Goal: Information Seeking & Learning: Learn about a topic

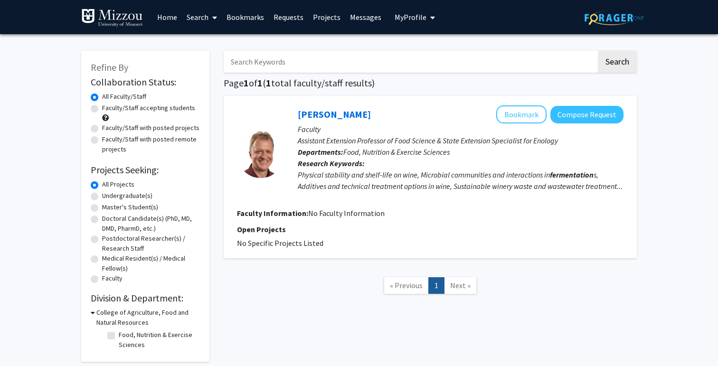
click at [291, 61] on input "Search Keywords" at bounding box center [410, 62] width 373 height 22
type input "genetic"
click at [598, 51] on button "Search" at bounding box center [617, 62] width 39 height 22
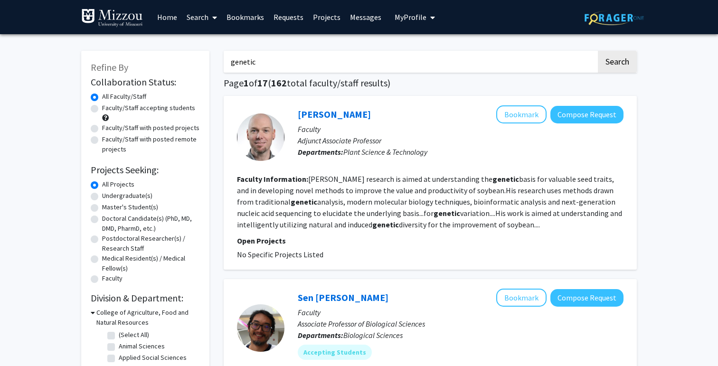
click at [353, 53] on input "genetic" at bounding box center [410, 62] width 373 height 22
type input "antibiotic"
click at [598, 51] on button "Search" at bounding box center [617, 62] width 39 height 22
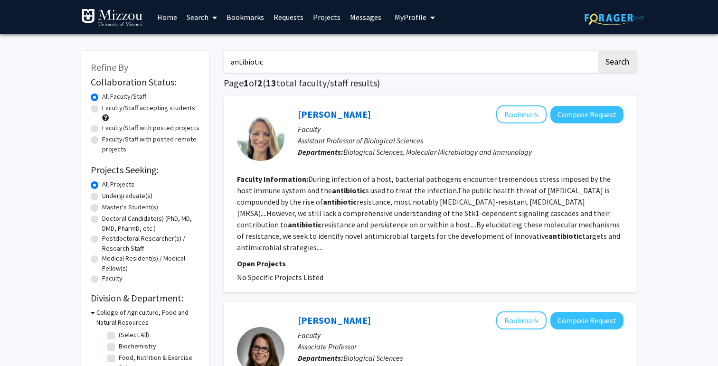
click at [625, 175] on div "[PERSON_NAME] Bookmark Compose Request Faculty Assistant Professor of Biologica…" at bounding box center [430, 194] width 413 height 197
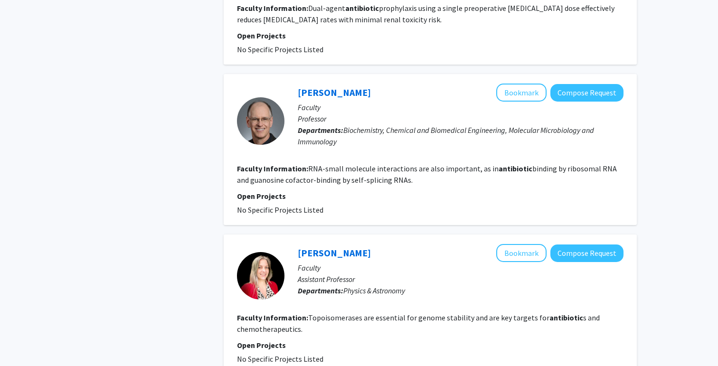
scroll to position [1578, 0]
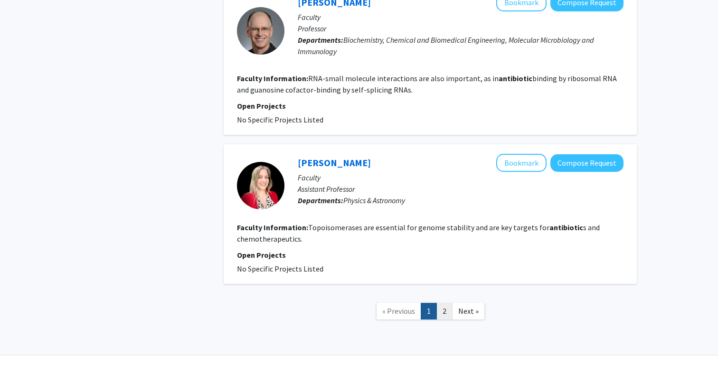
click at [442, 303] on link "2" at bounding box center [444, 311] width 16 height 17
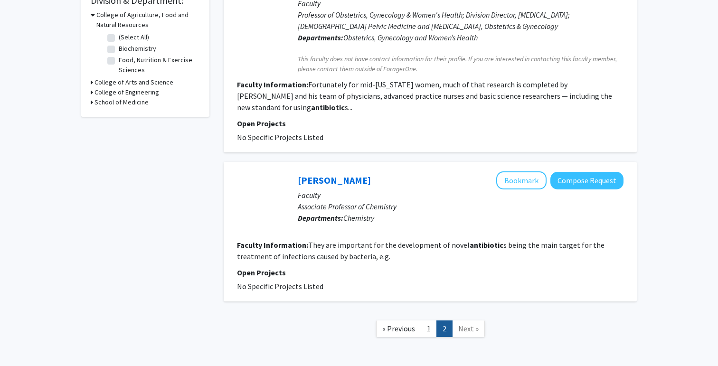
scroll to position [300, 0]
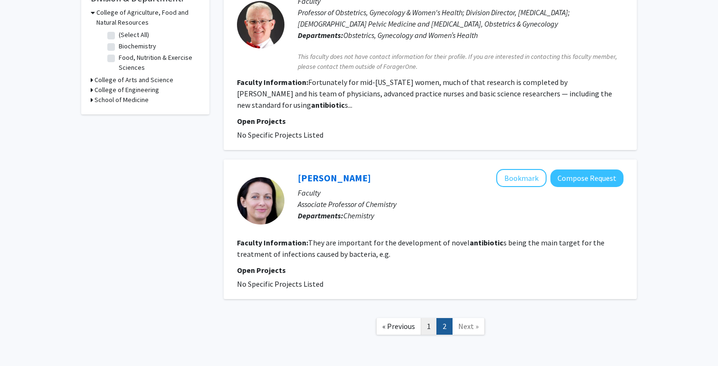
click at [426, 318] on link "1" at bounding box center [429, 326] width 16 height 17
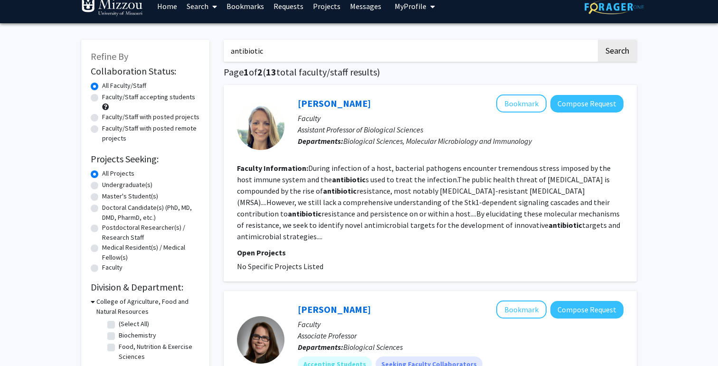
scroll to position [9, 0]
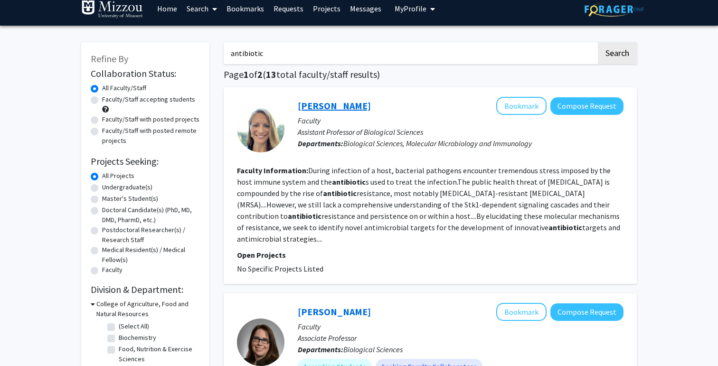
click at [362, 107] on link "[PERSON_NAME]" at bounding box center [334, 106] width 73 height 12
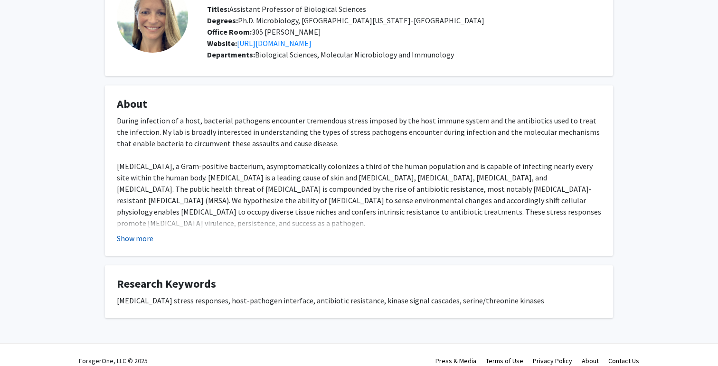
scroll to position [75, 0]
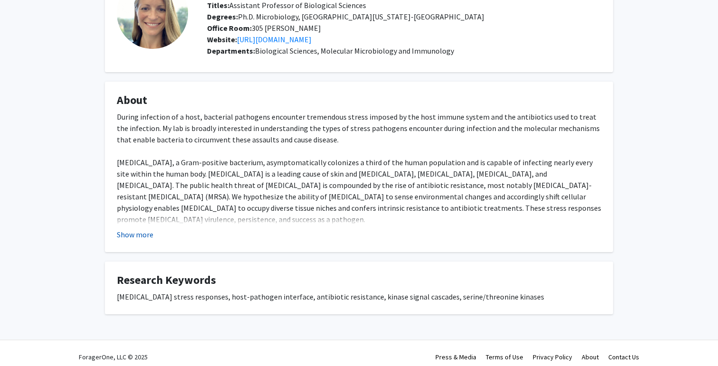
click at [142, 235] on button "Show more" at bounding box center [135, 234] width 37 height 11
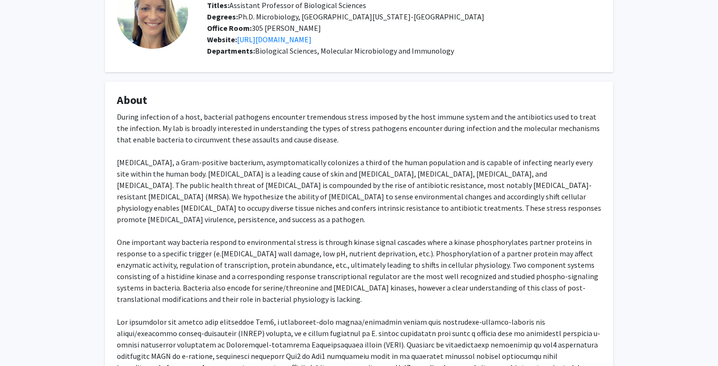
scroll to position [299, 0]
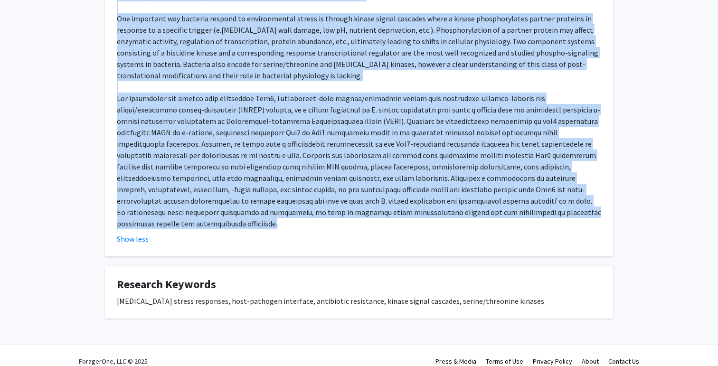
drag, startPoint x: 119, startPoint y: 116, endPoint x: 353, endPoint y: 209, distance: 251.8
click at [353, 209] on div "During infection of a host, bacterial pathogens encounter tremendous stress imp…" at bounding box center [359, 58] width 484 height 342
copy div "During infection of a host, bacterial pathogens encounter tremendous stress imp…"
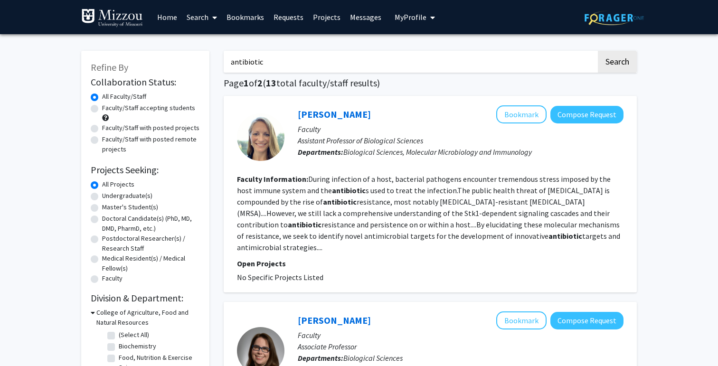
click at [352, 66] on input "antibiotic" at bounding box center [410, 62] width 373 height 22
type input "bacteriophage"
click at [598, 51] on button "Search" at bounding box center [617, 62] width 39 height 22
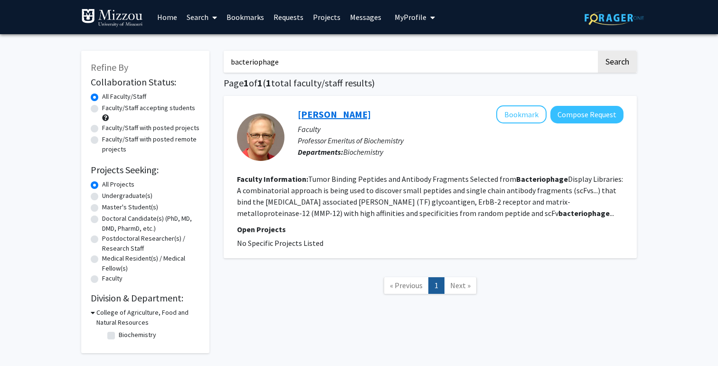
click at [339, 115] on link "[PERSON_NAME]" at bounding box center [334, 114] width 73 height 12
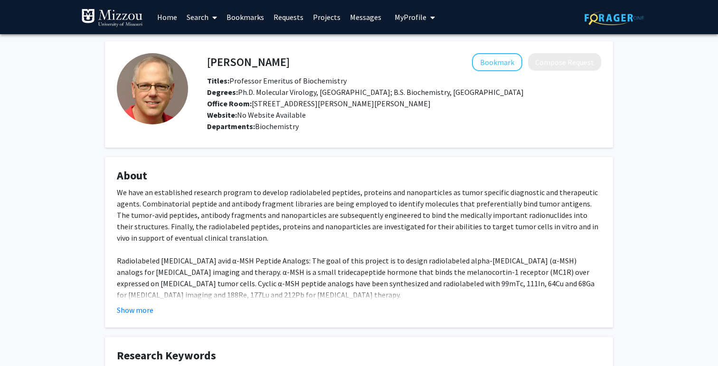
click at [365, 209] on div "We have an established research program to develop radiolabeled peptides, prote…" at bounding box center [359, 329] width 484 height 285
click at [136, 310] on button "Show more" at bounding box center [135, 309] width 37 height 11
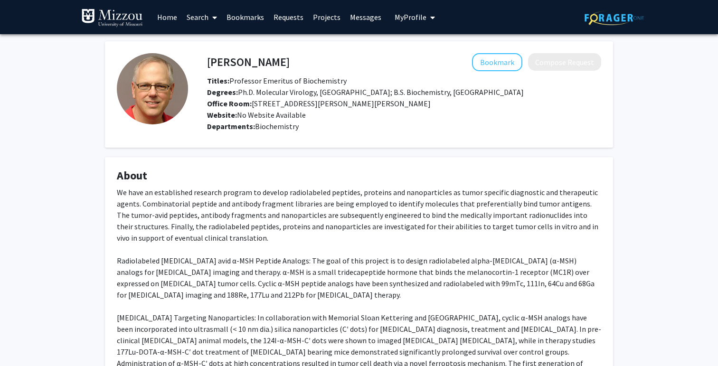
click at [245, 243] on div "We have an established research program to develop radiolabeled peptides, prote…" at bounding box center [359, 329] width 484 height 285
click at [146, 223] on div "We have an established research program to develop radiolabeled peptides, prote…" at bounding box center [359, 329] width 484 height 285
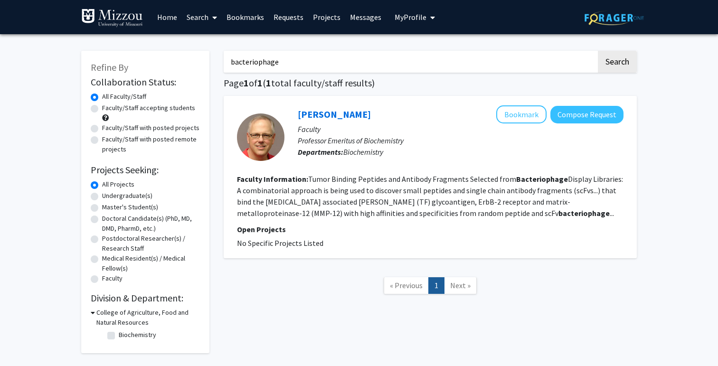
click at [478, 60] on input "bacteriophage" at bounding box center [410, 62] width 373 height 22
type input "a"
type input "fecal"
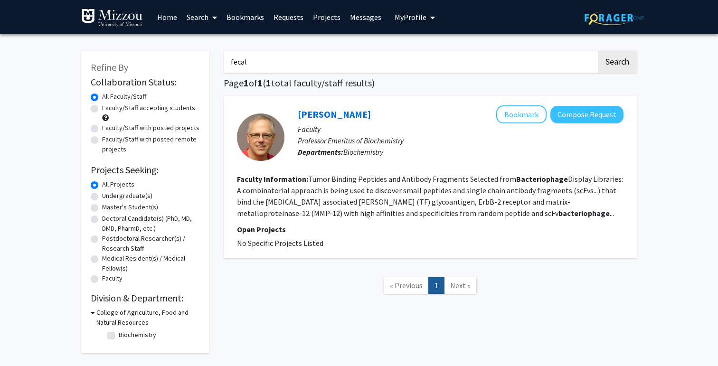
click at [598, 51] on button "Search" at bounding box center [617, 62] width 39 height 22
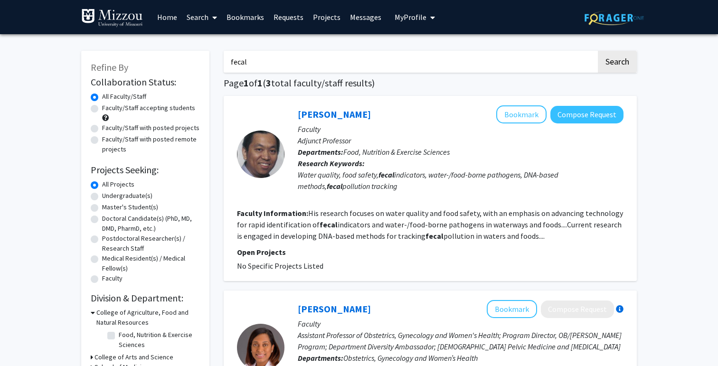
click at [367, 61] on input "fecal" at bounding box center [410, 62] width 373 height 22
type input "b"
type input "antibiotic alternative"
click at [598, 51] on button "Search" at bounding box center [617, 62] width 39 height 22
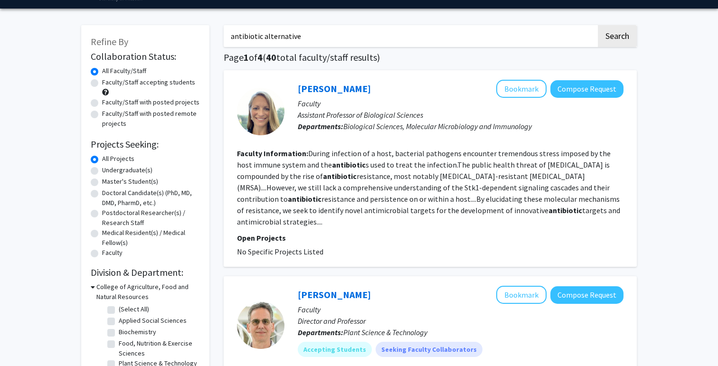
scroll to position [36, 0]
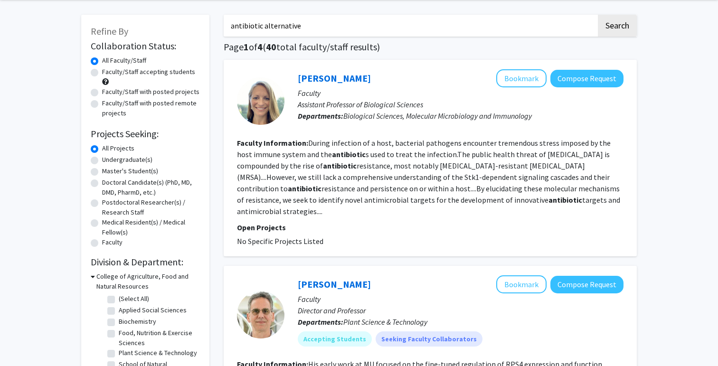
click at [480, 171] on section "Faculty Information: During infection of a host, bacterial pathogens encounter …" at bounding box center [430, 177] width 386 height 80
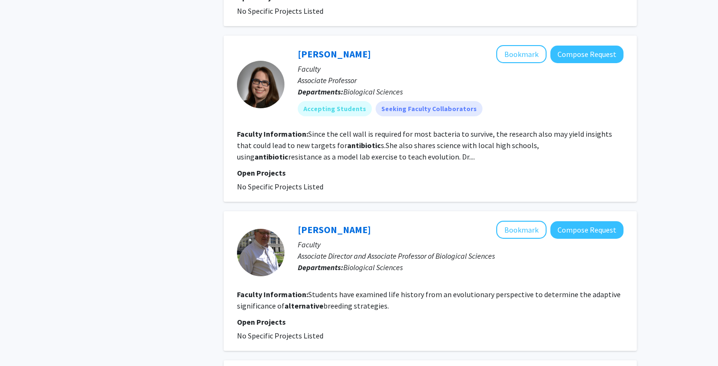
scroll to position [764, 0]
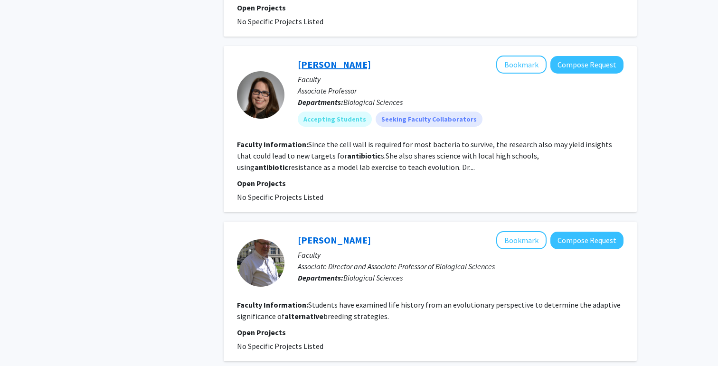
click at [323, 58] on link "[PERSON_NAME]" at bounding box center [334, 64] width 73 height 12
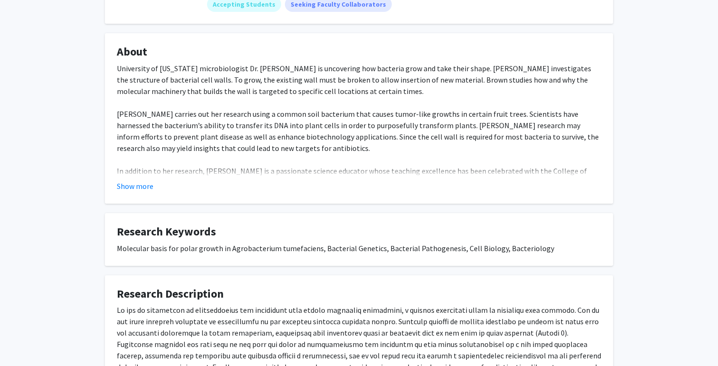
scroll to position [153, 0]
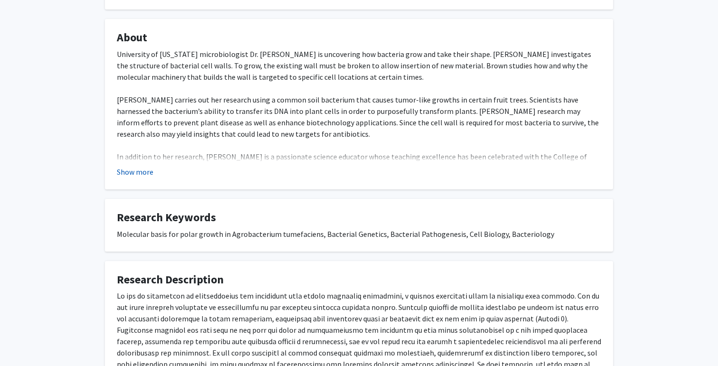
click at [130, 173] on button "Show more" at bounding box center [135, 171] width 37 height 11
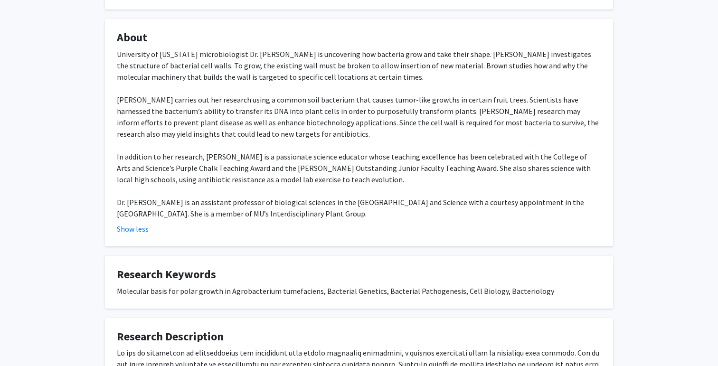
click at [58, 161] on div "[PERSON_NAME] Bookmark Compose Request Titles: Associate Professor Degrees: PhD…" at bounding box center [359, 321] width 718 height 880
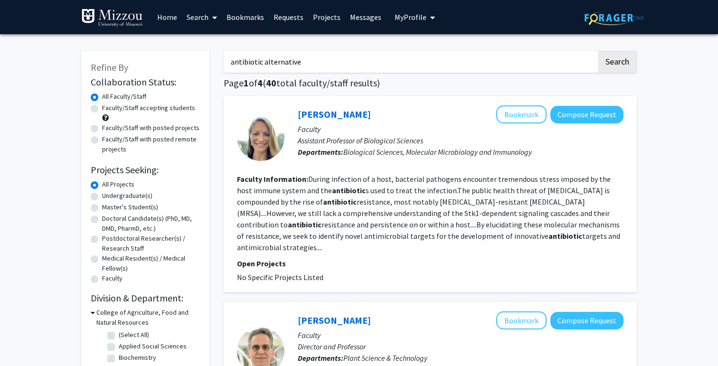
click at [284, 52] on input "antibiotic alternative" at bounding box center [410, 62] width 373 height 22
click at [281, 56] on input "antibiotic alternative" at bounding box center [410, 62] width 373 height 22
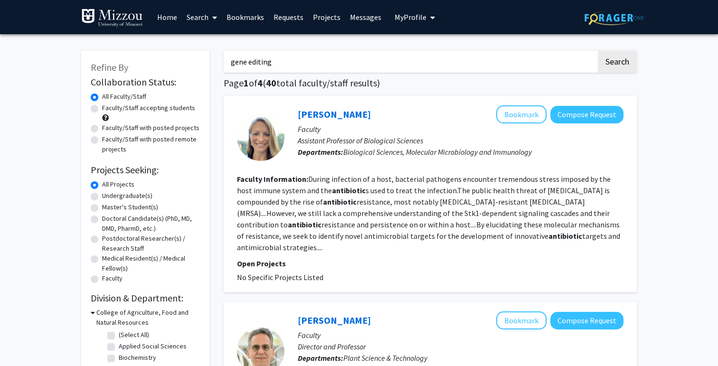
type input "gene editing"
click at [598, 51] on button "Search" at bounding box center [617, 62] width 39 height 22
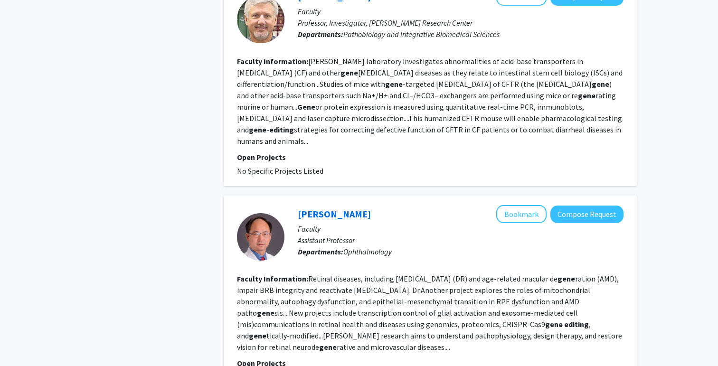
scroll to position [1765, 0]
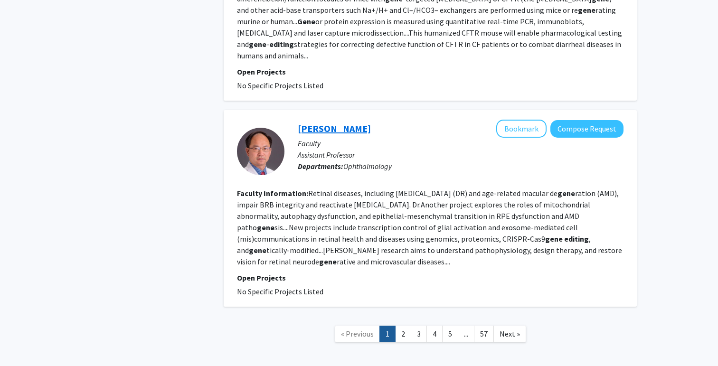
click at [318, 122] on link "[PERSON_NAME]" at bounding box center [334, 128] width 73 height 12
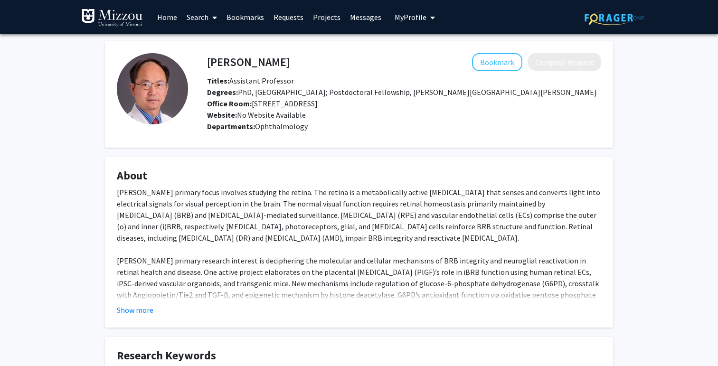
scroll to position [31, 0]
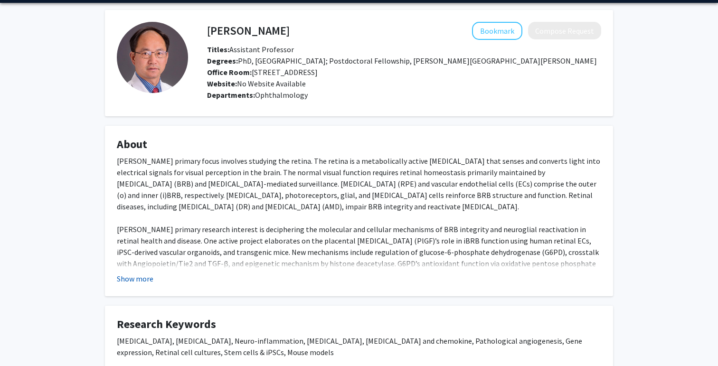
click at [135, 276] on button "Show more" at bounding box center [135, 278] width 37 height 11
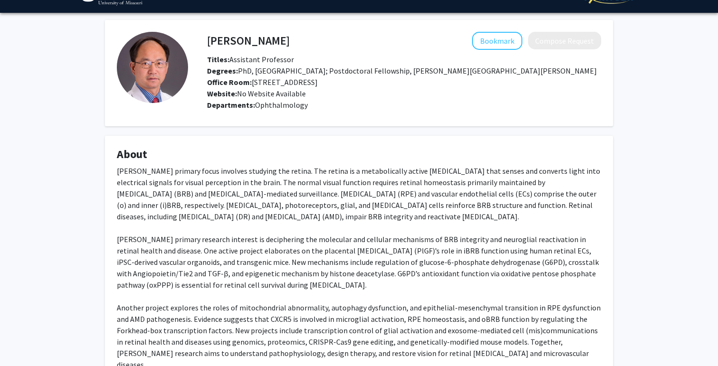
scroll to position [0, 0]
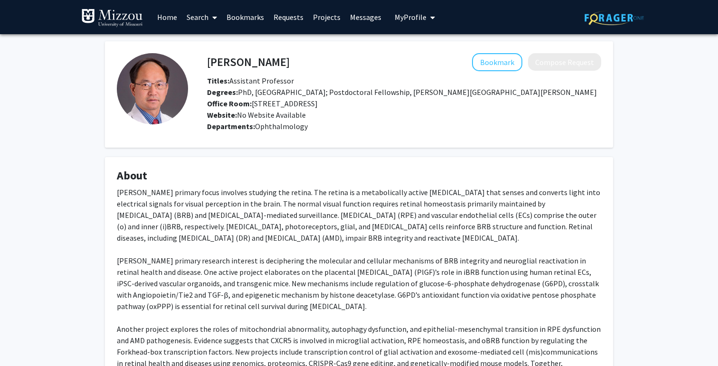
click at [218, 62] on h4 "[PERSON_NAME]" at bounding box center [248, 62] width 83 height 18
copy h4 "[PERSON_NAME]"
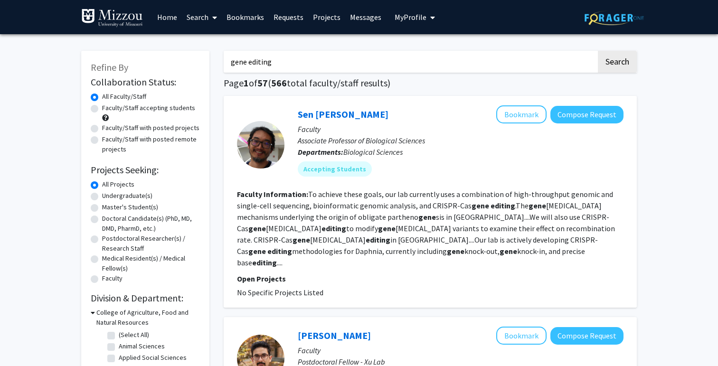
click at [251, 55] on input "gene editing" at bounding box center [410, 62] width 373 height 22
click at [598, 51] on button "Search" at bounding box center [617, 62] width 39 height 22
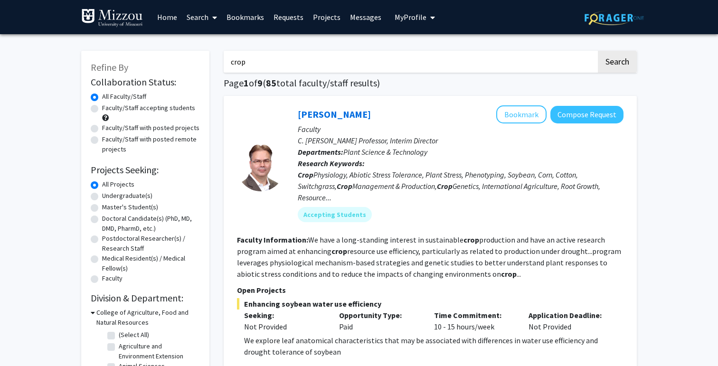
click at [367, 66] on input "crop" at bounding box center [410, 62] width 373 height 22
click at [598, 51] on button "Search" at bounding box center [617, 62] width 39 height 22
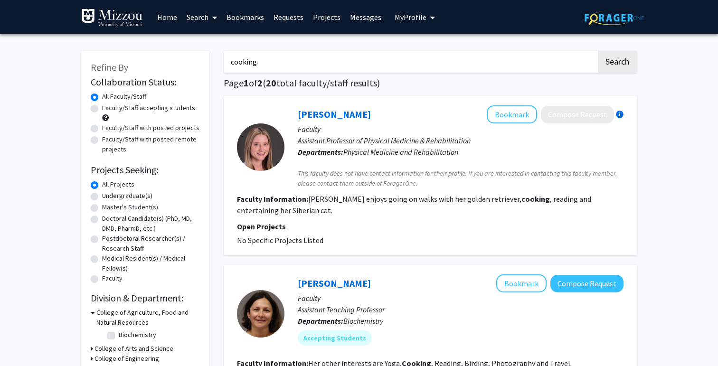
click at [411, 65] on input "cooking" at bounding box center [410, 62] width 373 height 22
type input "baking"
click at [598, 51] on button "Search" at bounding box center [617, 62] width 39 height 22
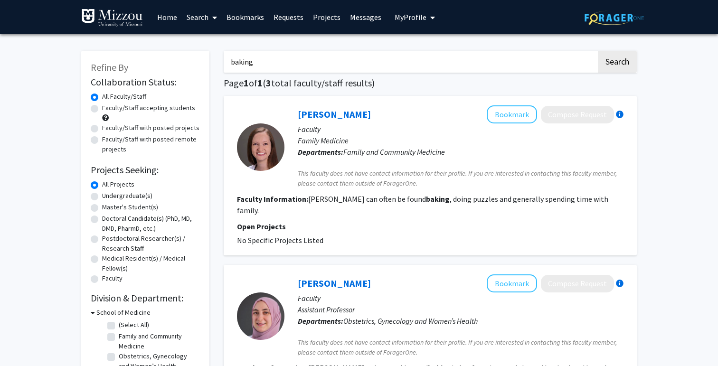
click at [410, 64] on input "baking" at bounding box center [410, 62] width 373 height 22
click at [4, 193] on div "Refine By Collaboration Status: Collaboration Status All Faculty/Staff Collabor…" at bounding box center [359, 352] width 718 height 636
click at [610, 60] on button "Search" at bounding box center [617, 62] width 39 height 22
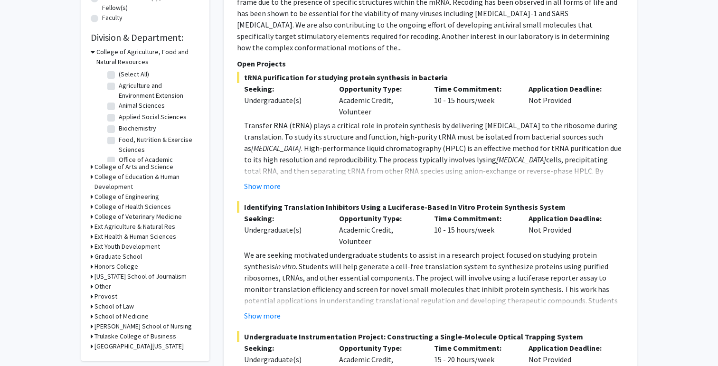
scroll to position [267, 0]
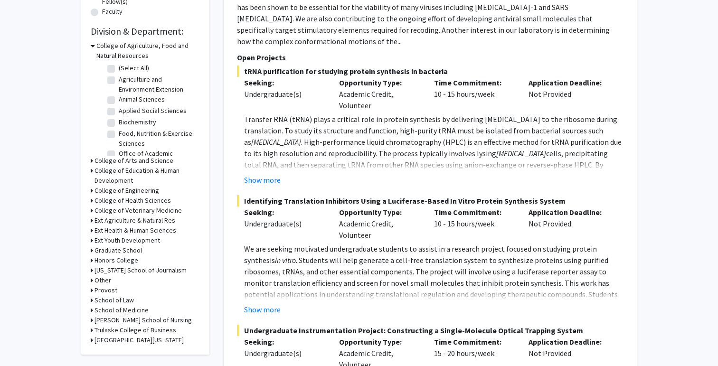
click at [119, 135] on label "Food, Nutrition & Exercise Sciences" at bounding box center [158, 139] width 79 height 20
click at [119, 135] on input "Food, Nutrition & Exercise Sciences" at bounding box center [122, 132] width 6 height 6
checkbox input "true"
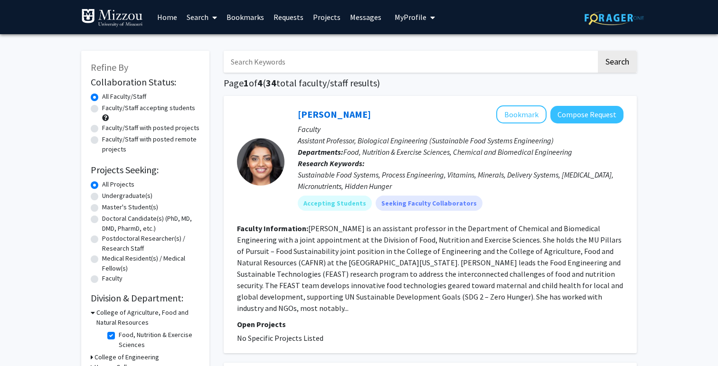
click at [367, 58] on input "Search Keywords" at bounding box center [410, 62] width 373 height 22
type input "[PERSON_NAME]"
click at [598, 51] on button "Search" at bounding box center [617, 62] width 39 height 22
checkbox input "false"
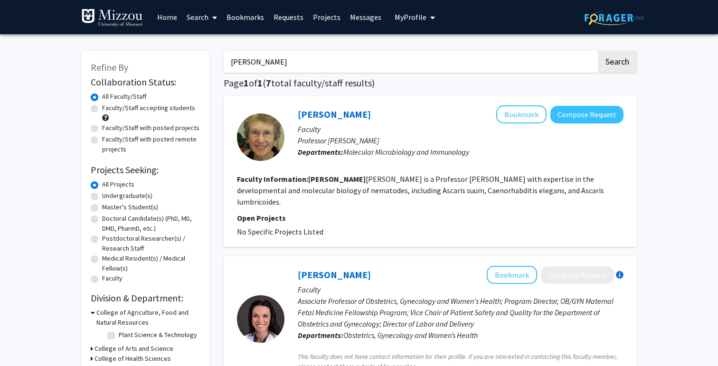
click at [254, 61] on input "[PERSON_NAME]" at bounding box center [410, 62] width 373 height 22
type input "[PERSON_NAME]"
click at [598, 51] on button "Search" at bounding box center [617, 62] width 39 height 22
click at [309, 72] on input "[PERSON_NAME]" at bounding box center [410, 62] width 373 height 22
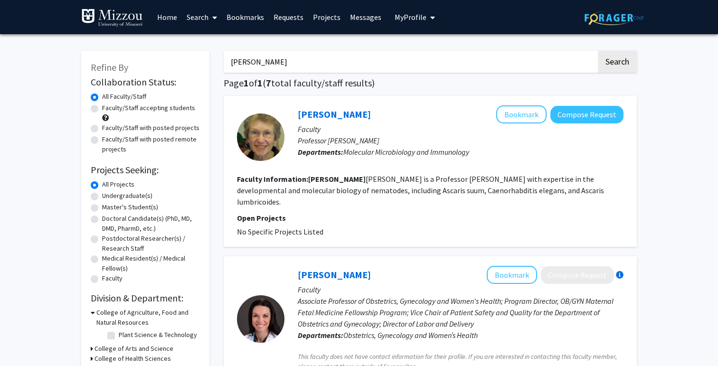
click at [309, 72] on input "[PERSON_NAME]" at bounding box center [410, 62] width 373 height 22
click at [598, 51] on button "Search" at bounding box center [617, 62] width 39 height 22
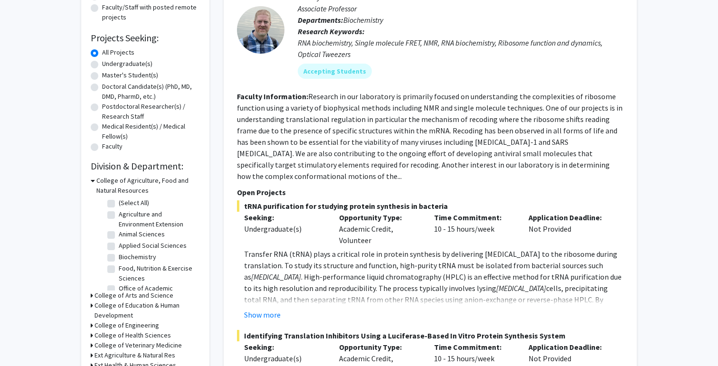
scroll to position [12, 0]
click at [119, 257] on label "Food, Nutrition & Exercise Sciences" at bounding box center [158, 262] width 79 height 20
click at [119, 257] on input "Food, Nutrition & Exercise Sciences" at bounding box center [122, 255] width 6 height 6
checkbox input "true"
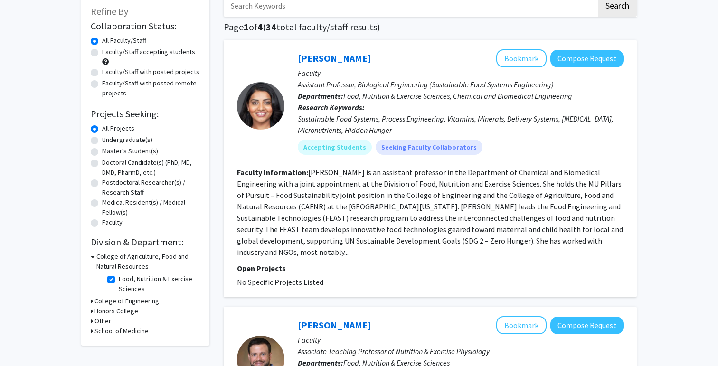
scroll to position [55, 0]
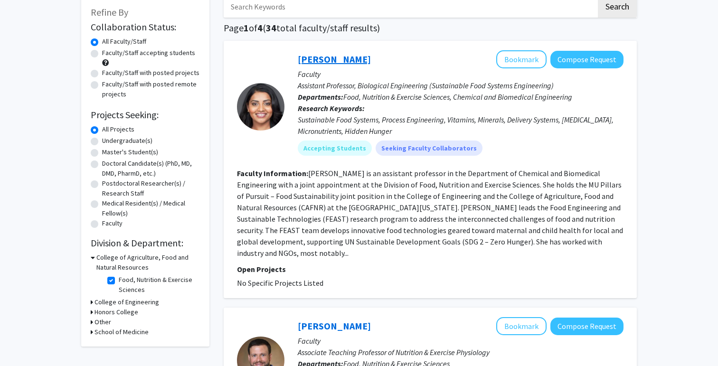
click at [356, 55] on link "[PERSON_NAME]" at bounding box center [334, 59] width 73 height 12
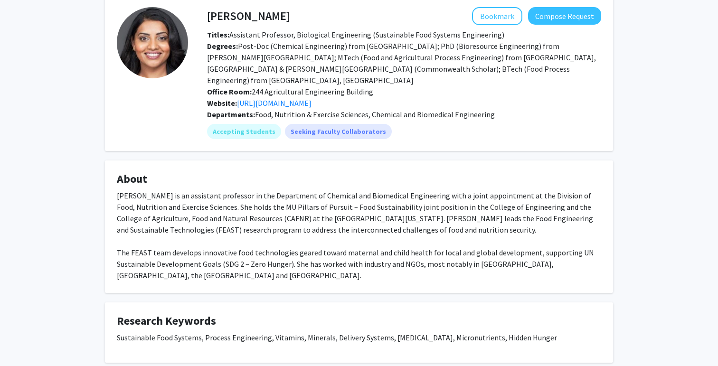
scroll to position [41, 0]
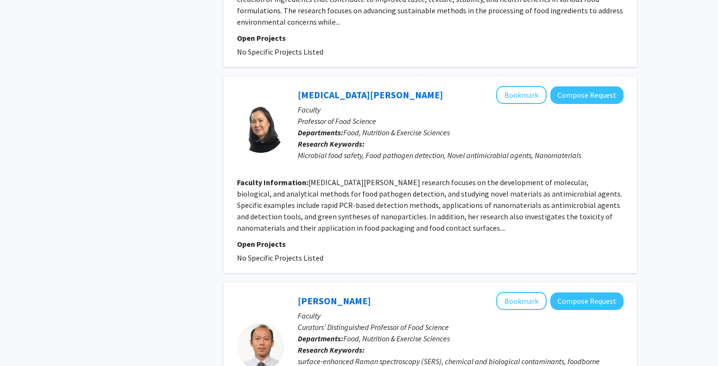
scroll to position [1517, 0]
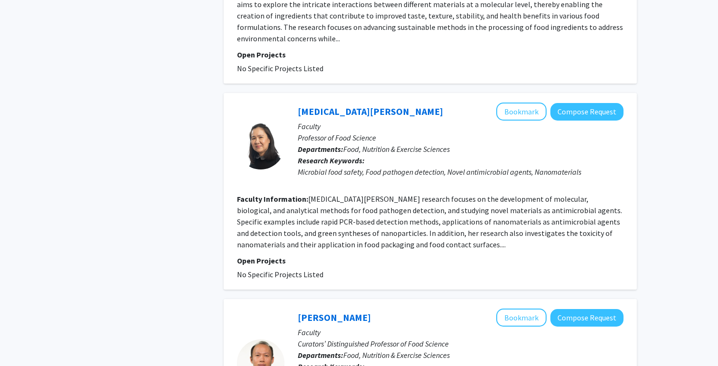
click at [365, 234] on fg-read-more "[MEDICAL_DATA][PERSON_NAME] research focuses on the development of molecular, b…" at bounding box center [429, 221] width 385 height 55
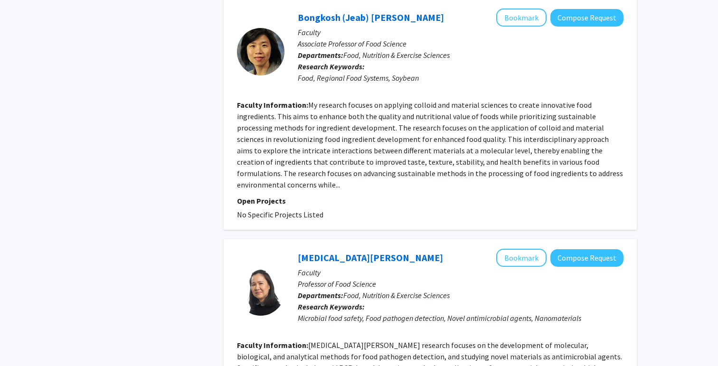
scroll to position [1373, 0]
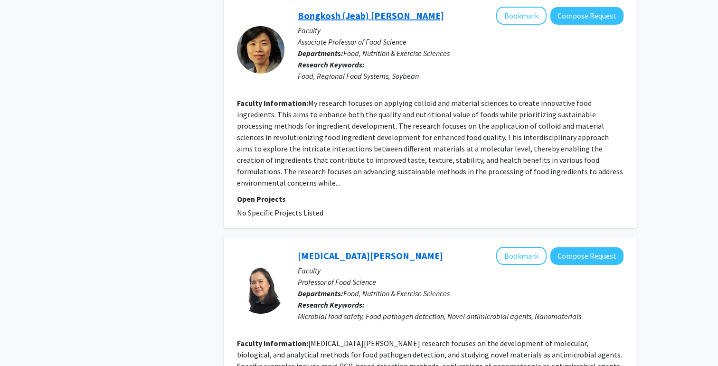
click at [405, 16] on link "Bongkosh (Jeab) [PERSON_NAME]" at bounding box center [371, 15] width 146 height 12
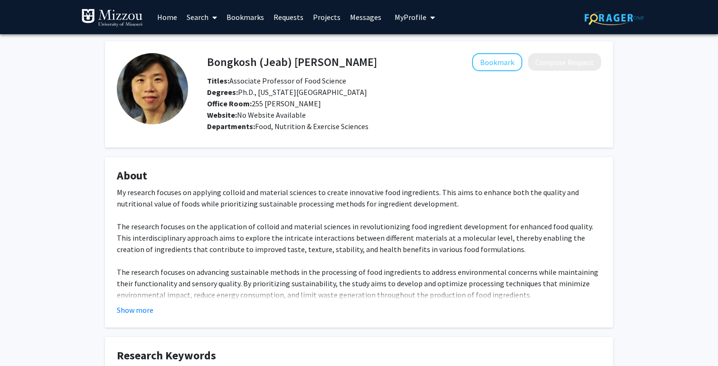
scroll to position [83, 0]
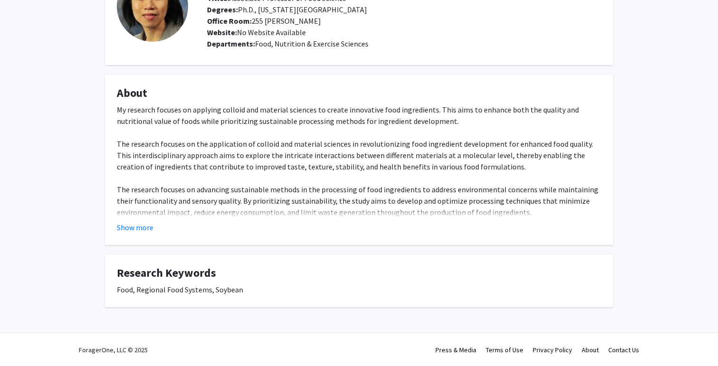
click at [126, 220] on fg-read-more "My research focuses on applying colloid and material sciences to create innovat…" at bounding box center [359, 168] width 484 height 129
click at [127, 224] on button "Show more" at bounding box center [135, 227] width 37 height 11
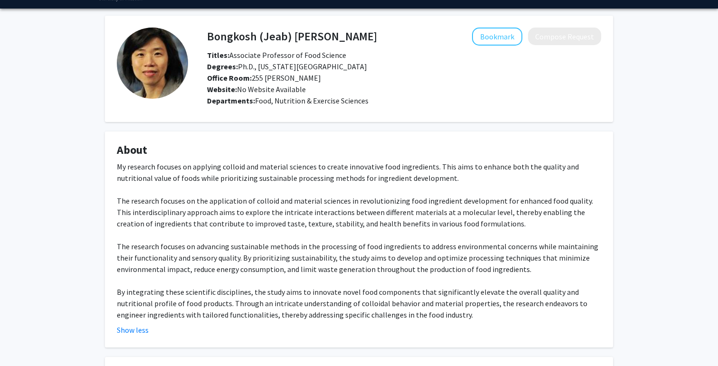
scroll to position [21, 0]
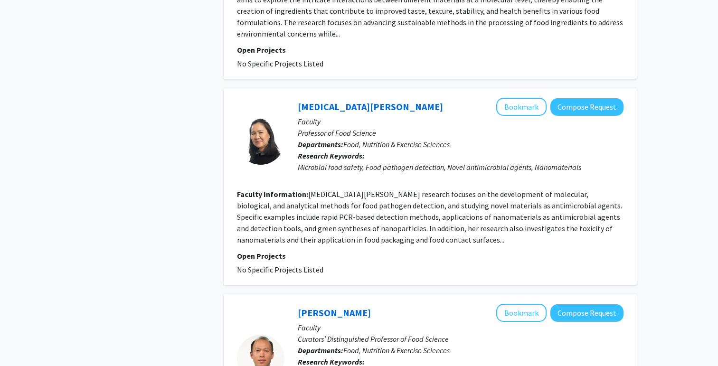
scroll to position [1524, 0]
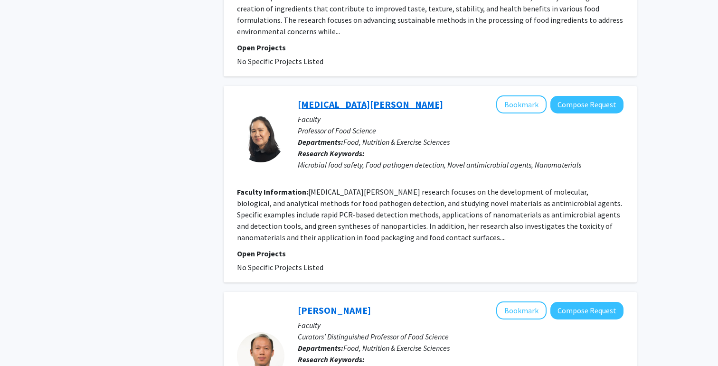
click at [307, 98] on link "[MEDICAL_DATA][PERSON_NAME]" at bounding box center [370, 104] width 145 height 12
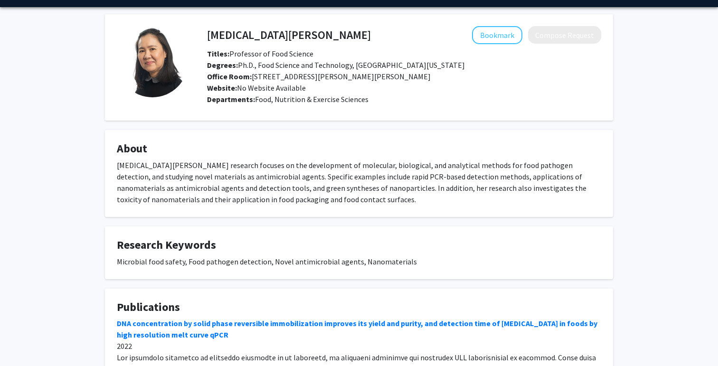
scroll to position [28, 0]
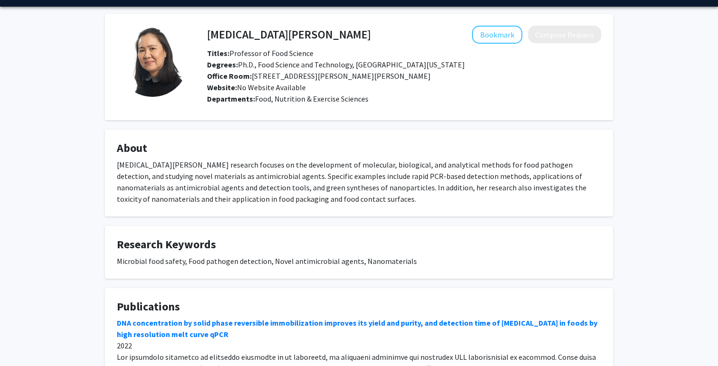
click at [220, 30] on h4 "[MEDICAL_DATA][PERSON_NAME]" at bounding box center [289, 35] width 164 height 18
copy h4 "[MEDICAL_DATA][PERSON_NAME]"
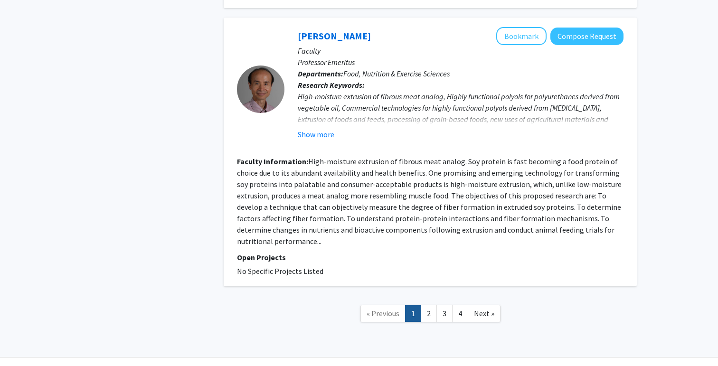
scroll to position [2064, 0]
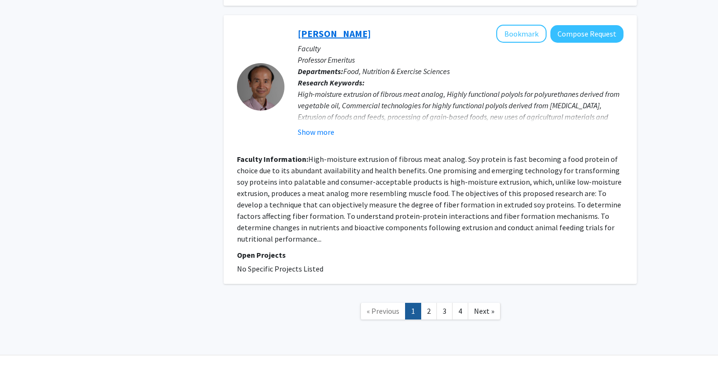
click at [323, 28] on link "[PERSON_NAME]" at bounding box center [334, 34] width 73 height 12
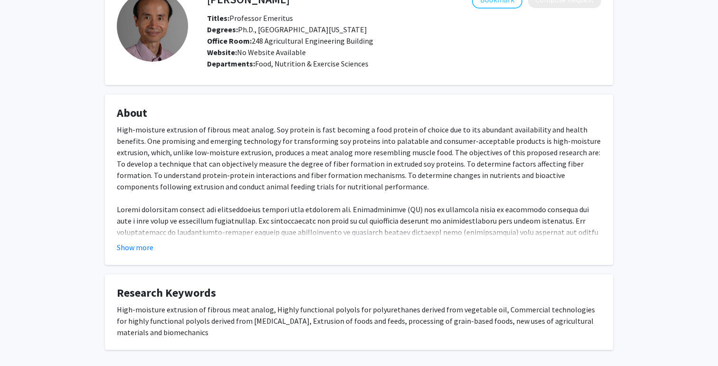
scroll to position [61, 0]
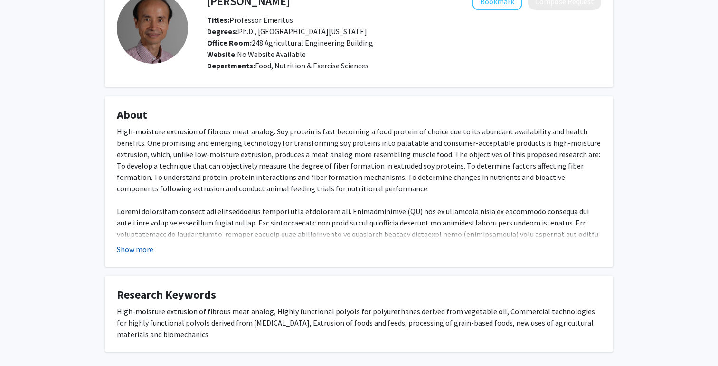
click at [139, 248] on button "Show more" at bounding box center [135, 249] width 37 height 11
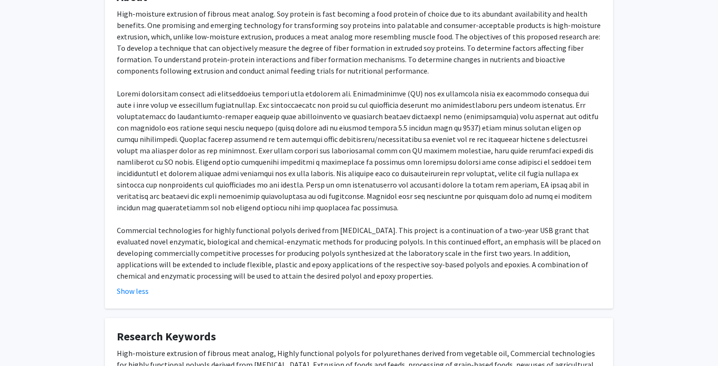
scroll to position [180, 0]
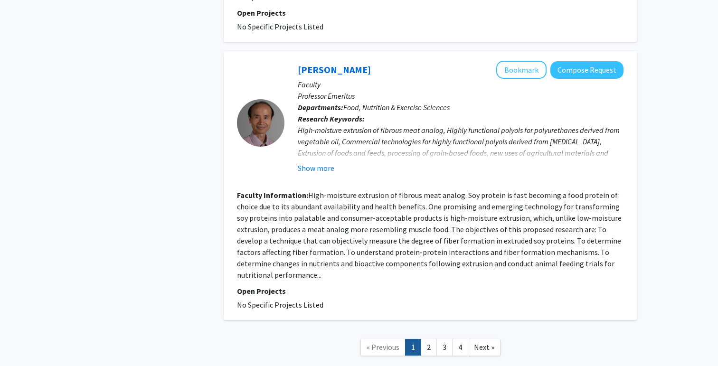
scroll to position [2064, 0]
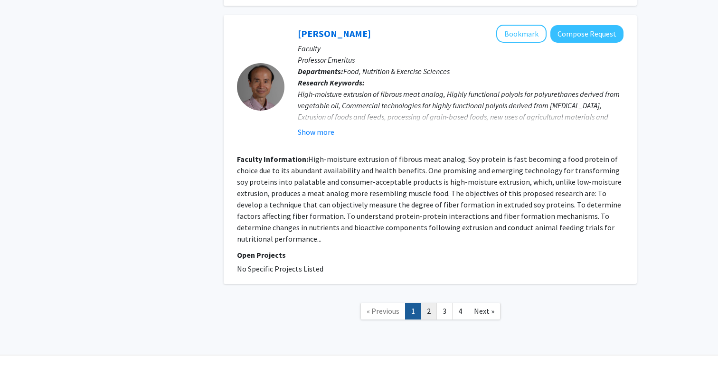
click at [424, 303] on link "2" at bounding box center [429, 311] width 16 height 17
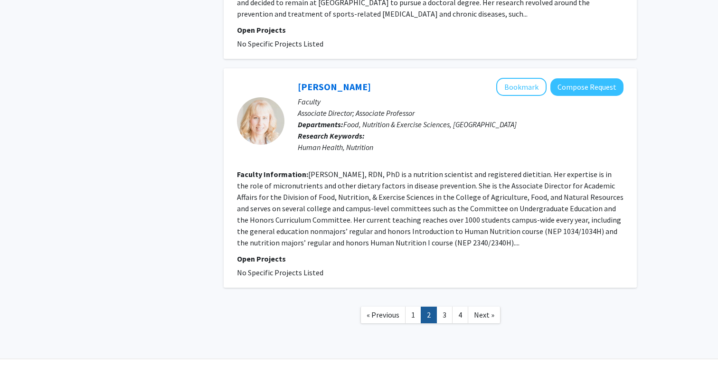
scroll to position [1692, 0]
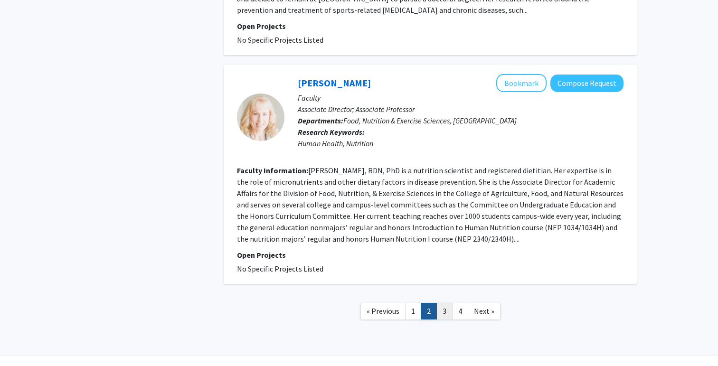
click at [445, 303] on link "3" at bounding box center [444, 311] width 16 height 17
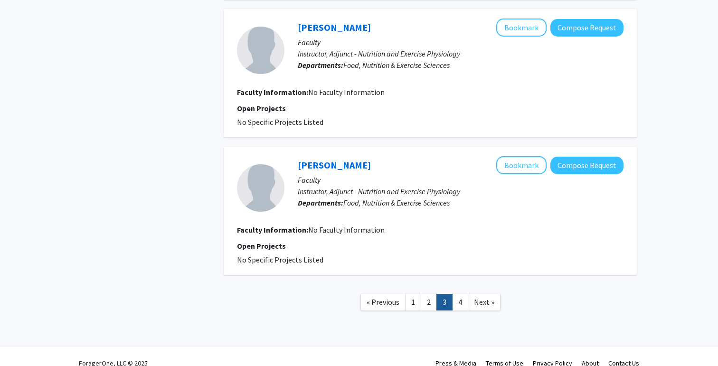
scroll to position [1202, 0]
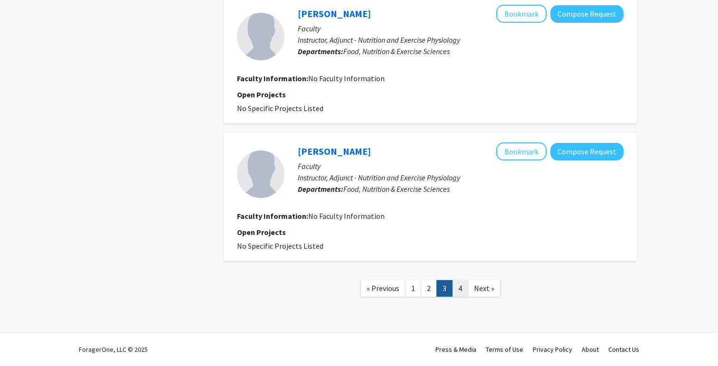
click at [459, 291] on link "4" at bounding box center [460, 288] width 16 height 17
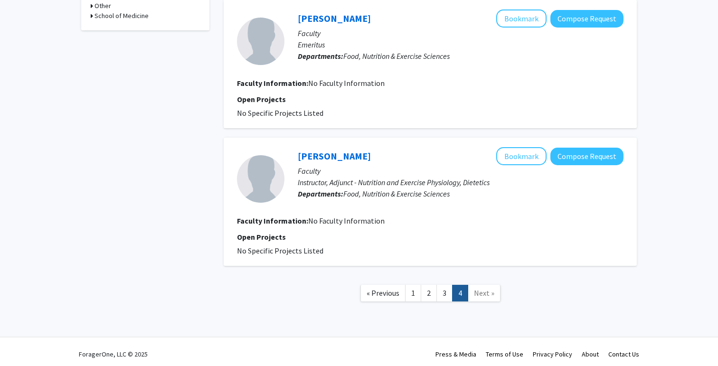
scroll to position [376, 0]
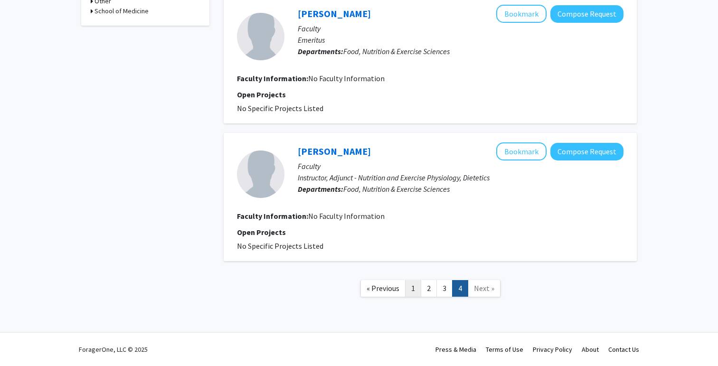
click at [413, 293] on link "1" at bounding box center [413, 288] width 16 height 17
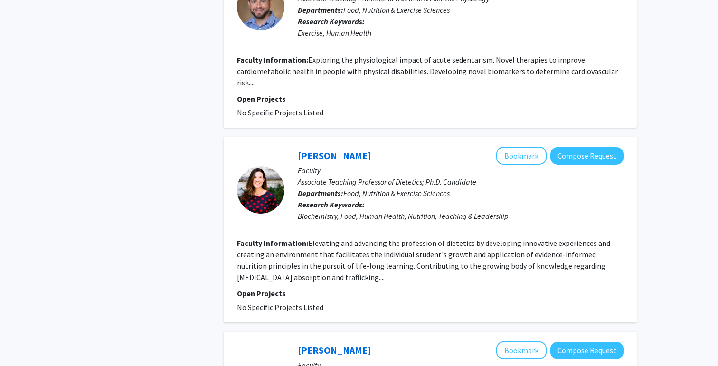
scroll to position [352, 0]
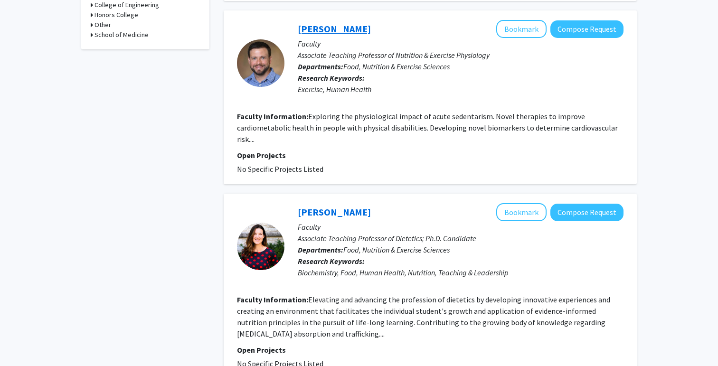
click at [348, 31] on link "[PERSON_NAME]" at bounding box center [334, 29] width 73 height 12
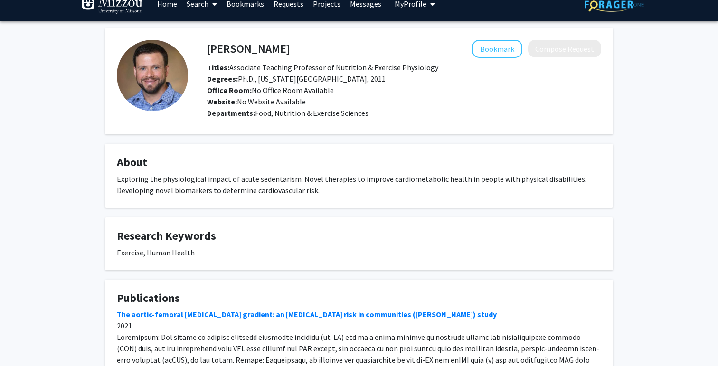
scroll to position [20, 0]
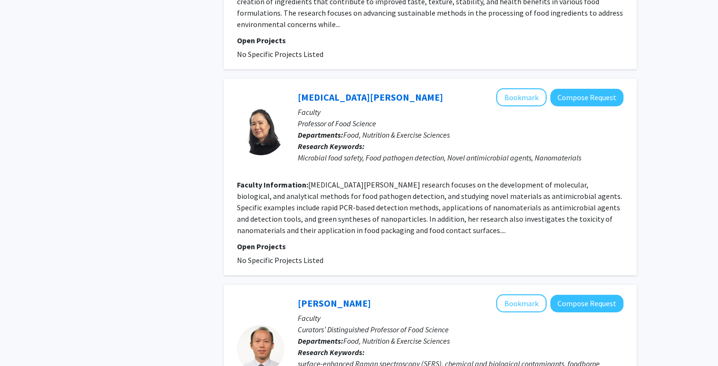
scroll to position [1549, 0]
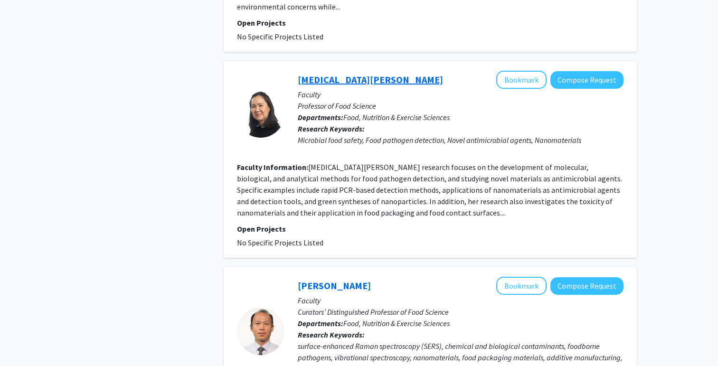
click at [323, 74] on link "[MEDICAL_DATA][PERSON_NAME]" at bounding box center [370, 80] width 145 height 12
